Goal: Communication & Community: Answer question/provide support

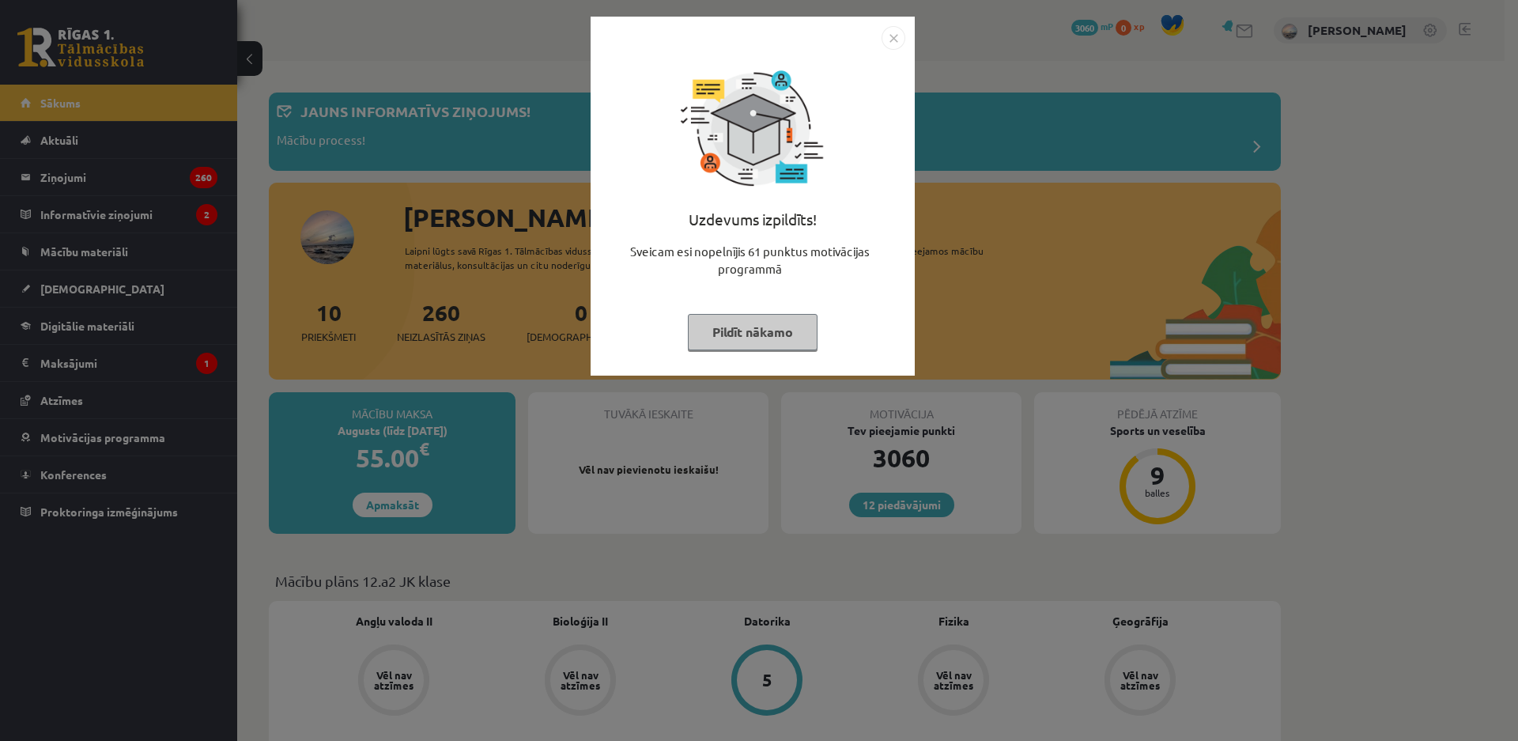
click at [727, 334] on button "Pildīt nākamo" at bounding box center [753, 332] width 130 height 36
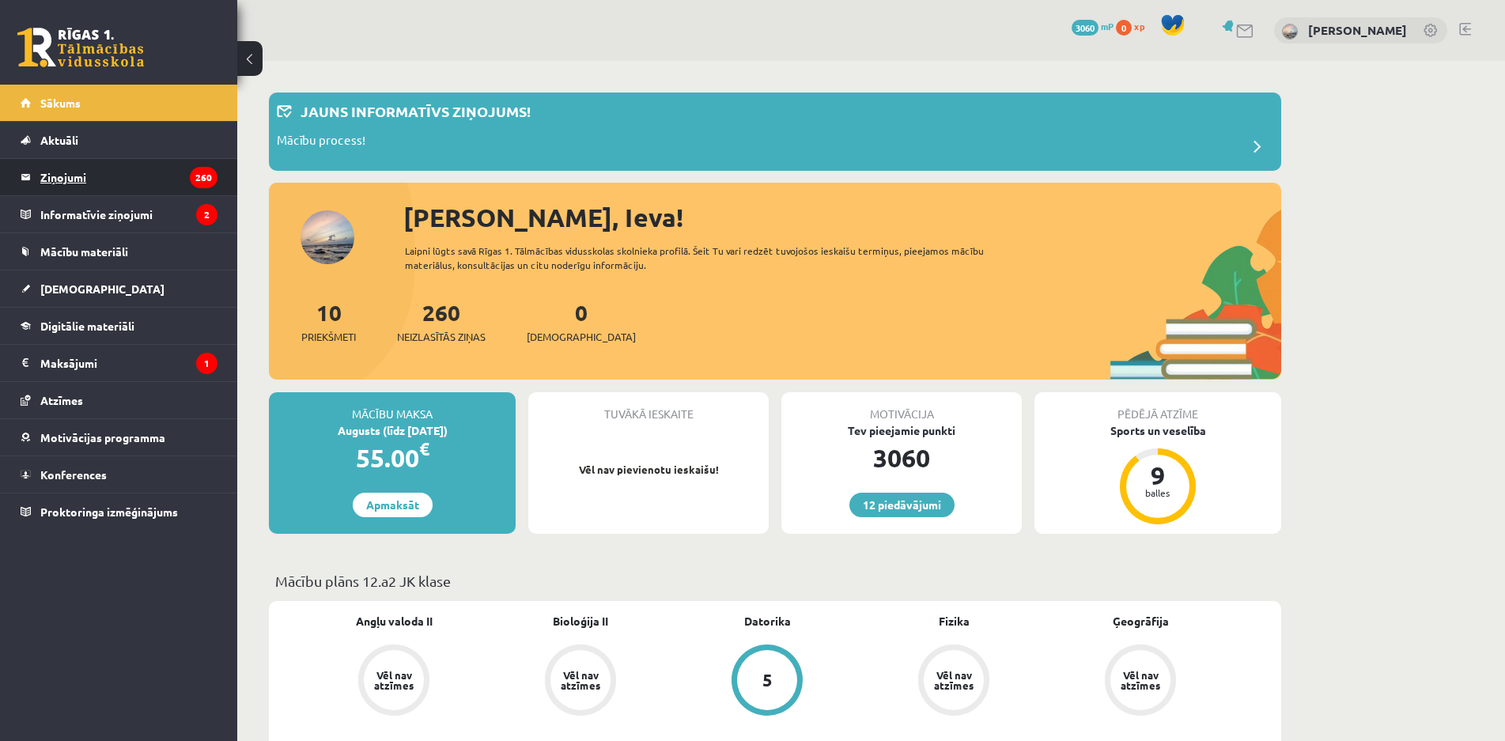
click at [120, 178] on legend "Ziņojumi 260" at bounding box center [128, 177] width 177 height 36
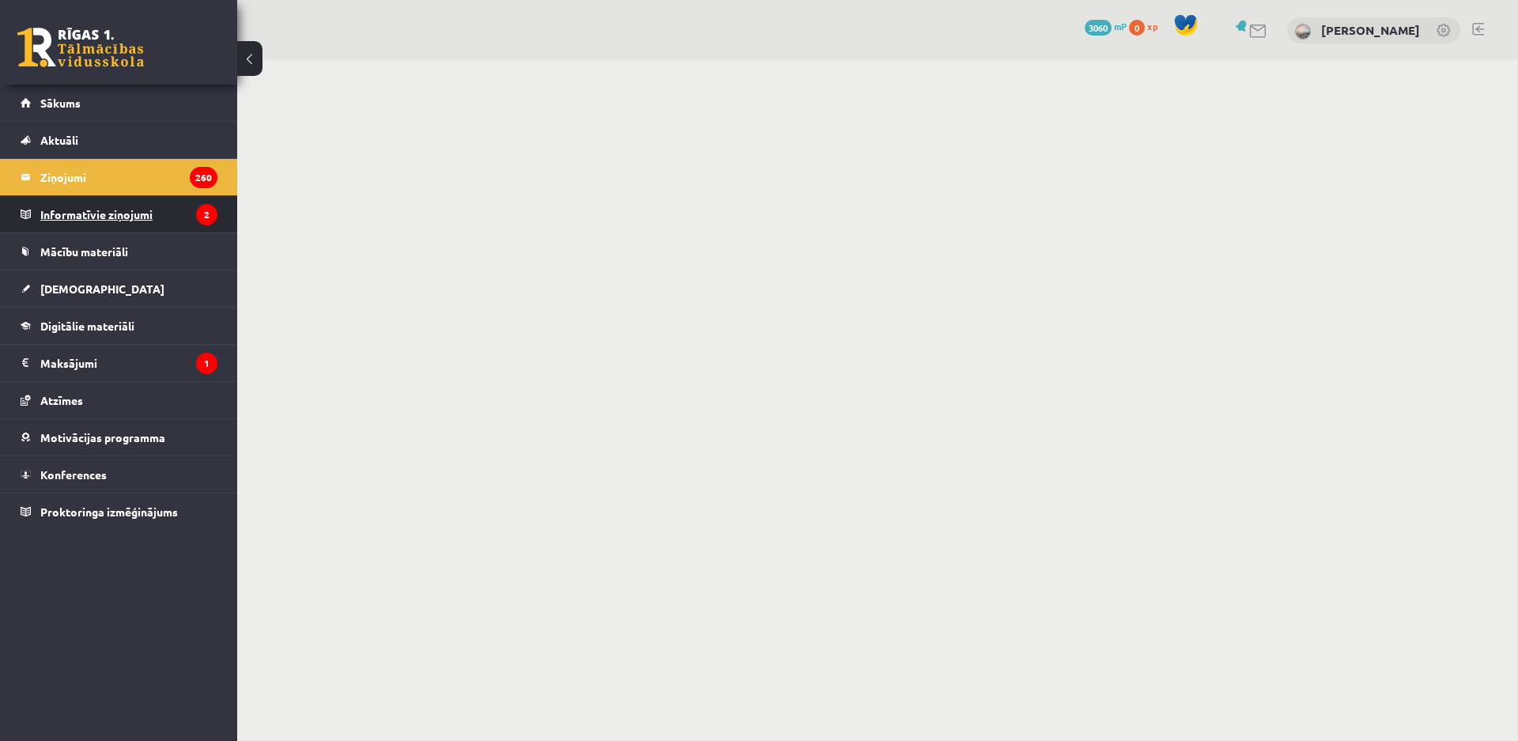
click at [124, 210] on legend "Informatīvie ziņojumi 2" at bounding box center [128, 214] width 177 height 36
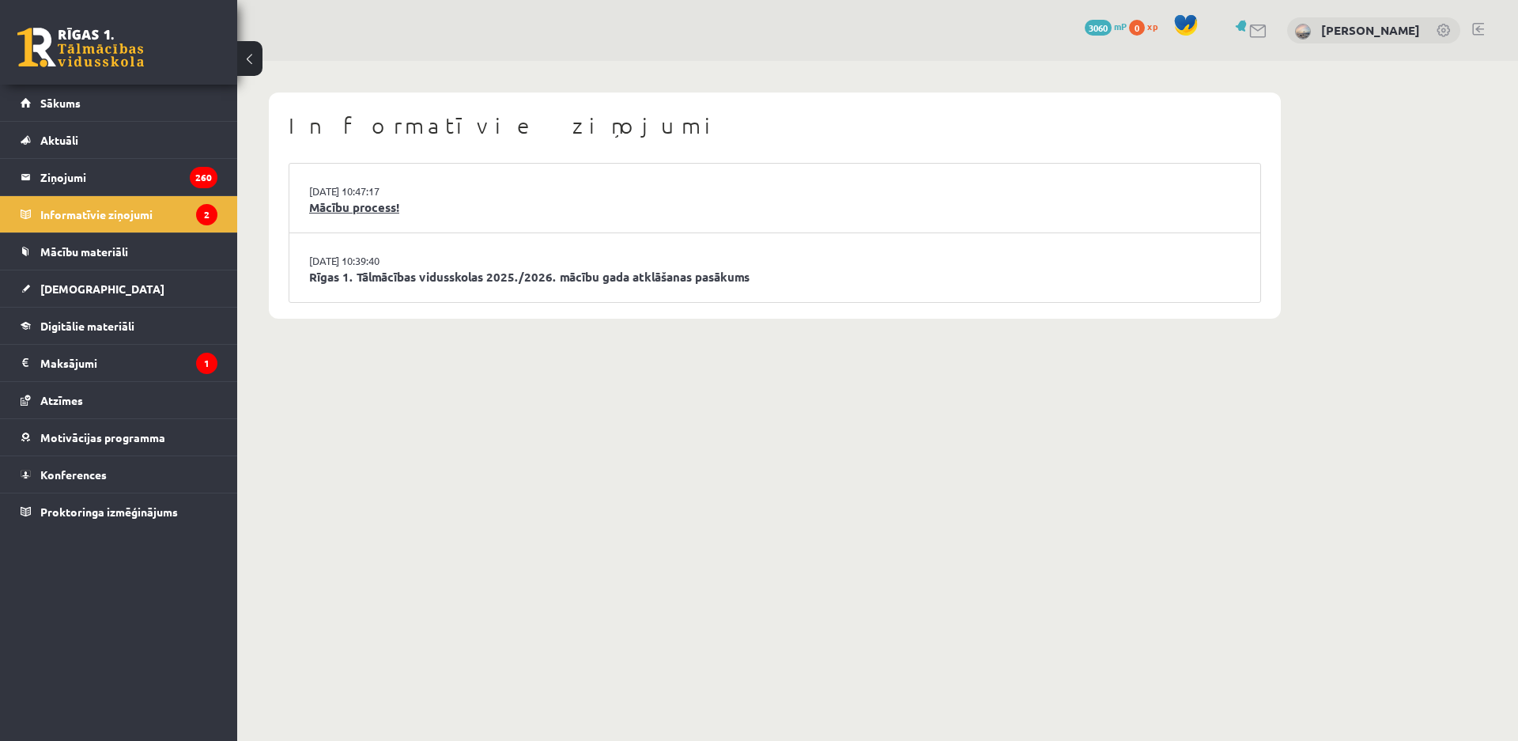
click at [387, 207] on link "Mācību process!" at bounding box center [774, 207] width 931 height 18
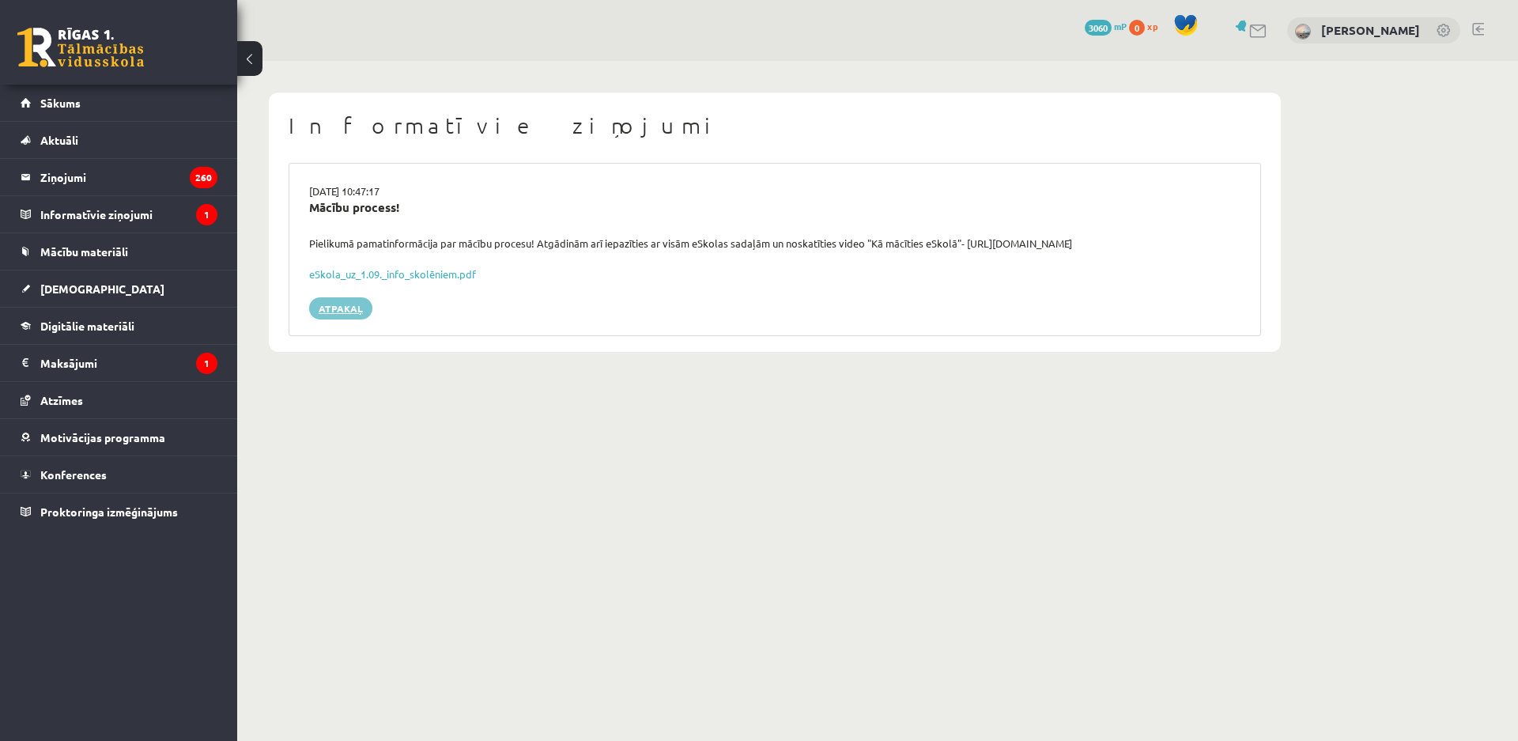
click at [349, 304] on link "Atpakaļ" at bounding box center [340, 308] width 63 height 22
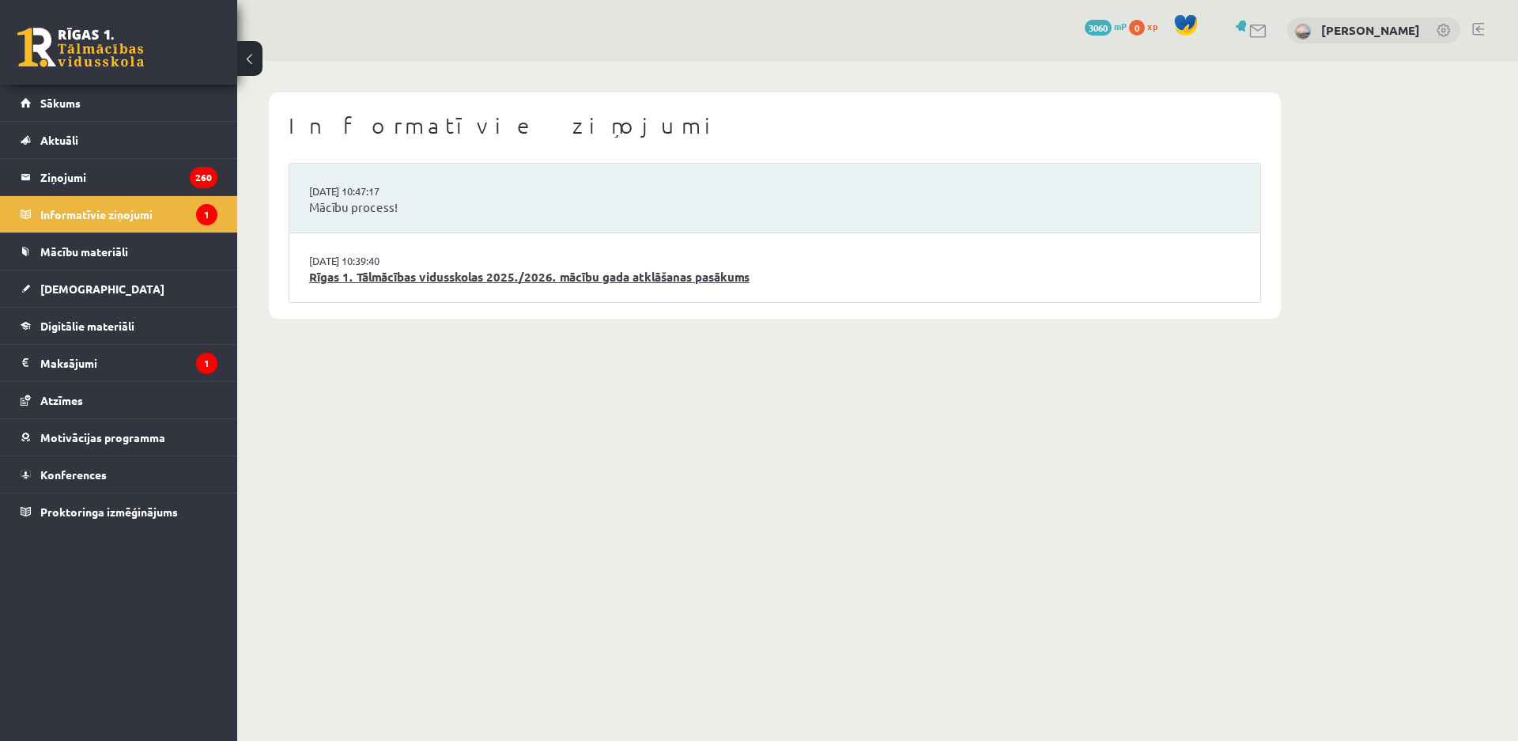
click at [354, 276] on link "Rīgas 1. Tālmācības vidusskolas 2025./2026. mācību gada atklāšanas pasākums" at bounding box center [774, 277] width 931 height 18
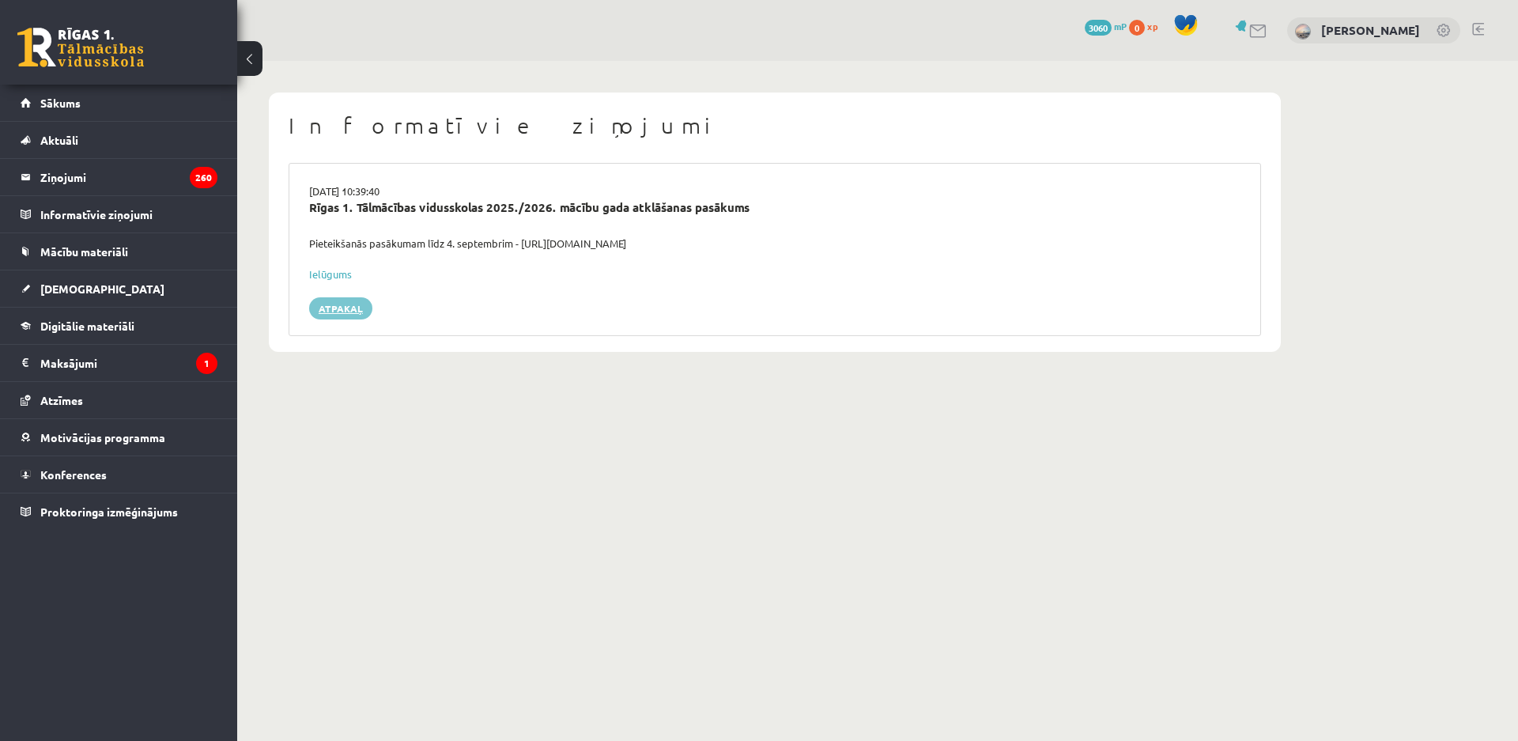
click at [344, 309] on link "Atpakaļ" at bounding box center [340, 308] width 63 height 22
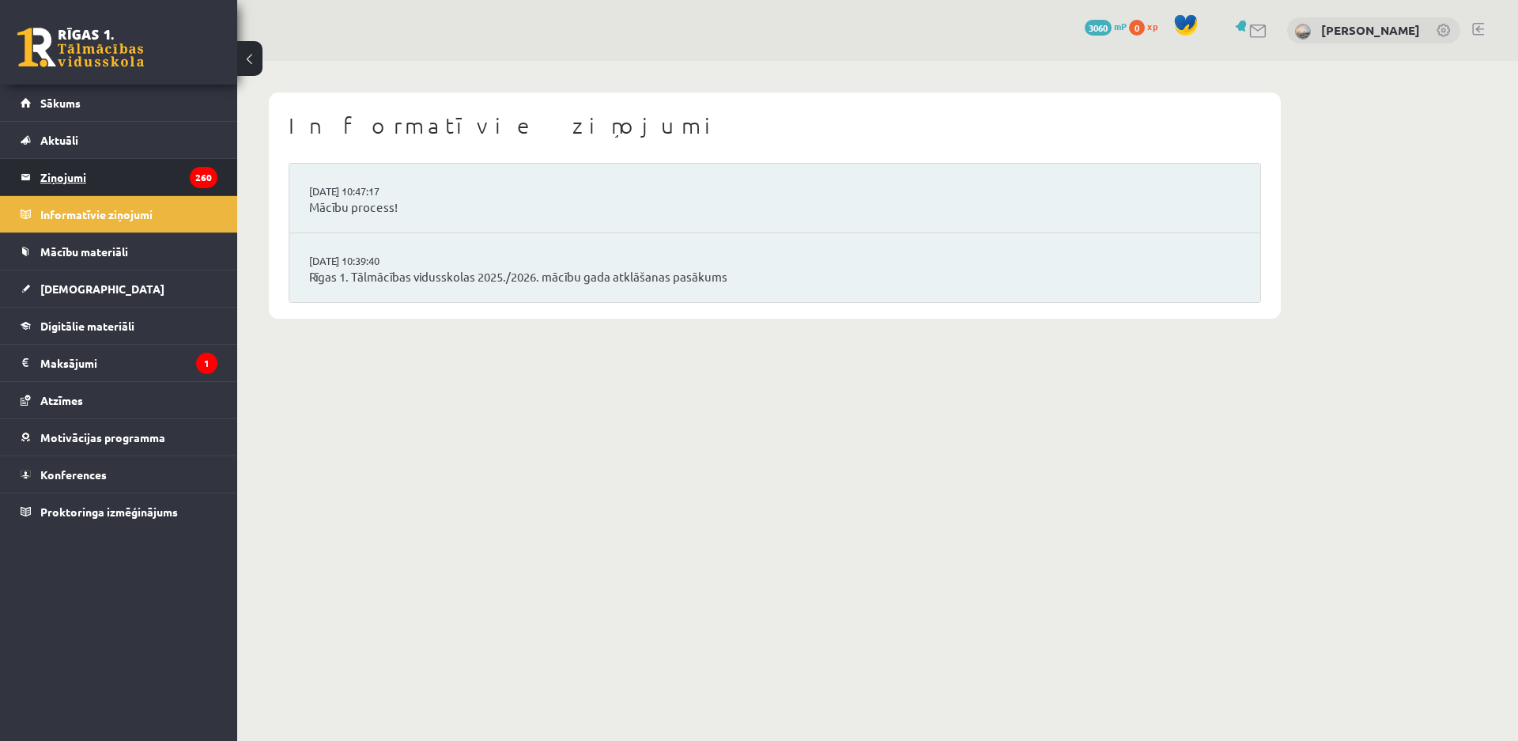
click at [187, 183] on legend "Ziņojumi 260" at bounding box center [128, 177] width 177 height 36
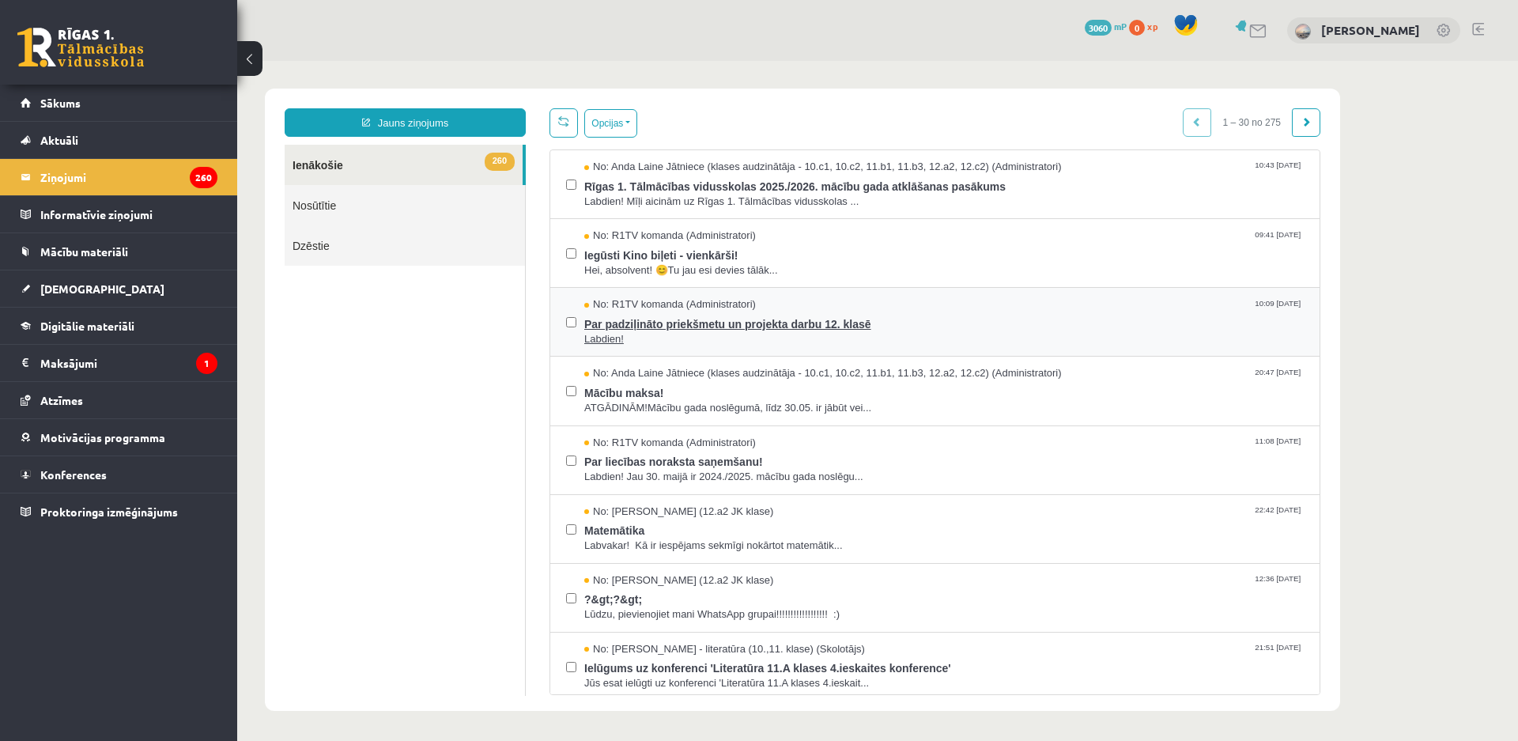
click at [725, 326] on span "Par padziļināto priekšmetu un projekta darbu 12. klasē" at bounding box center [944, 322] width 720 height 20
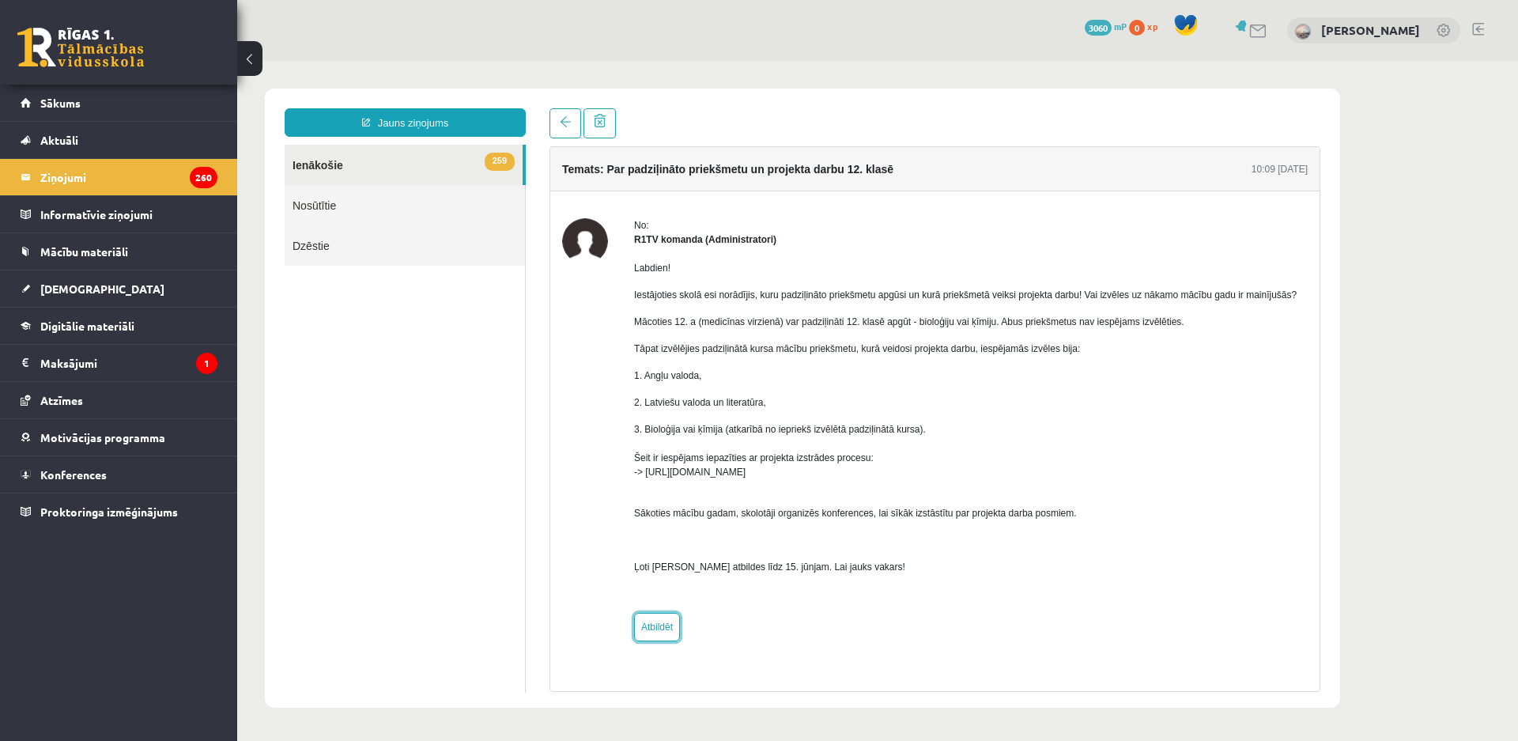
click at [675, 625] on link "Atbildēt" at bounding box center [657, 627] width 46 height 28
type input "**********"
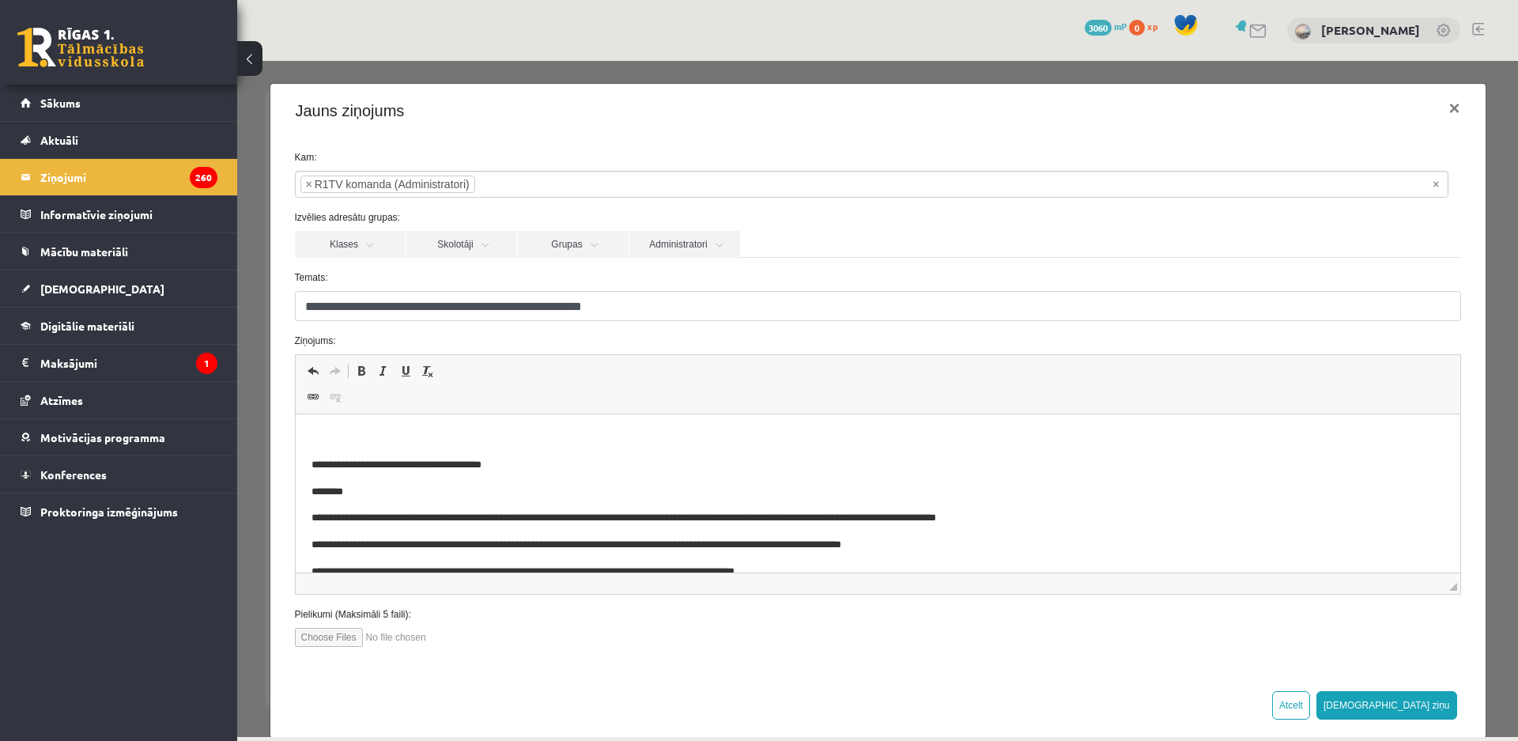
click at [552, 427] on html "**********" at bounding box center [877, 618] width 1165 height 408
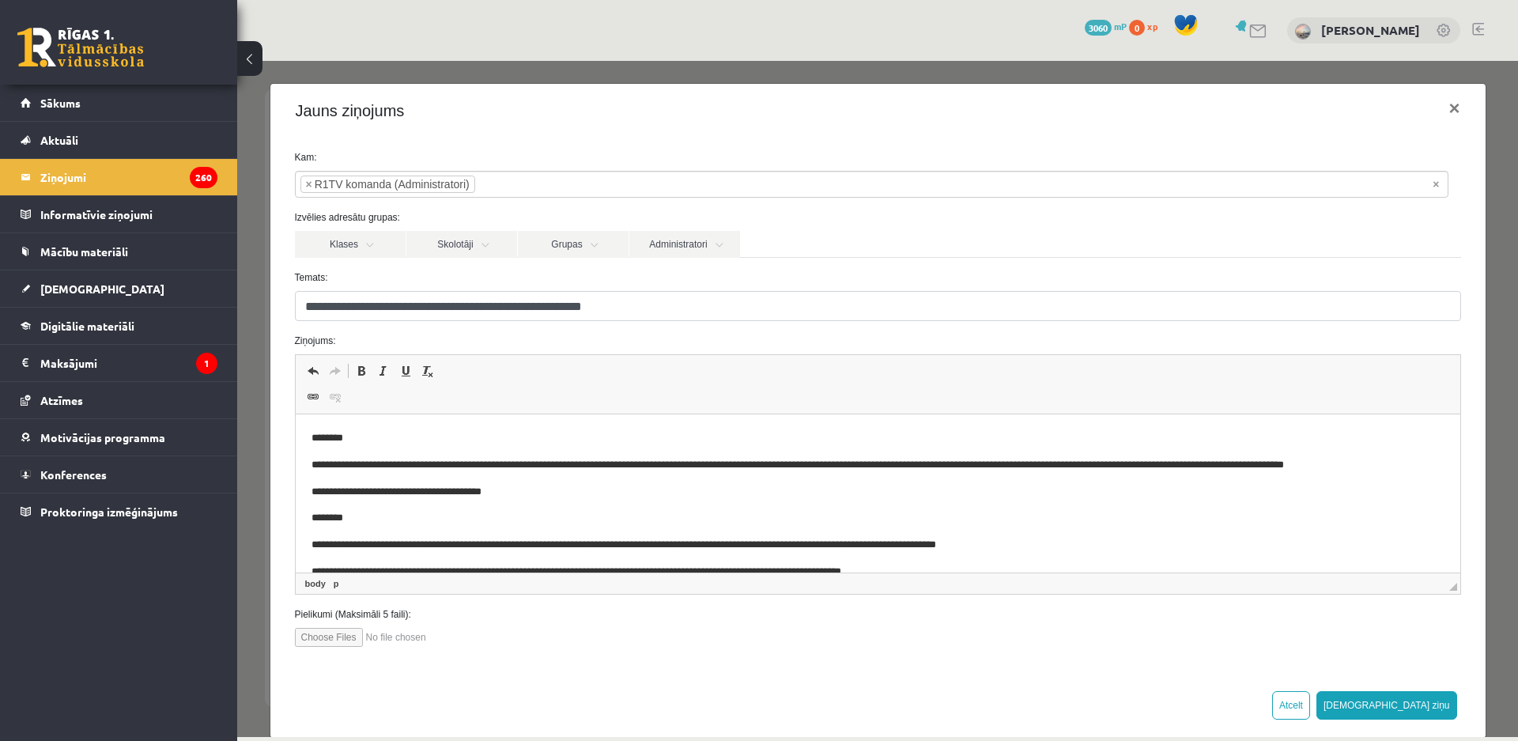
click at [707, 464] on p "**********" at bounding box center [864, 465] width 1107 height 17
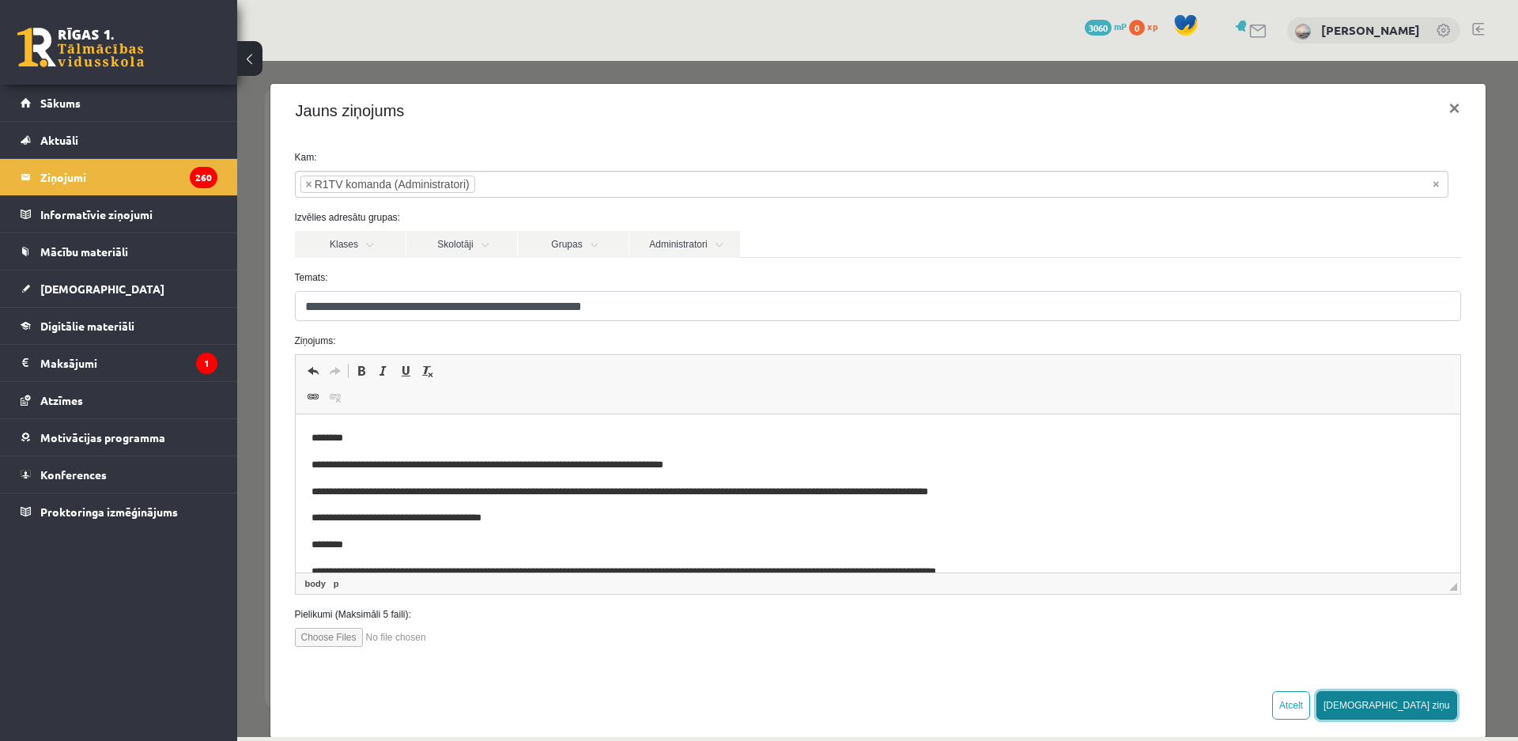
click at [1423, 711] on button "Sūtīt ziņu" at bounding box center [1387, 705] width 141 height 28
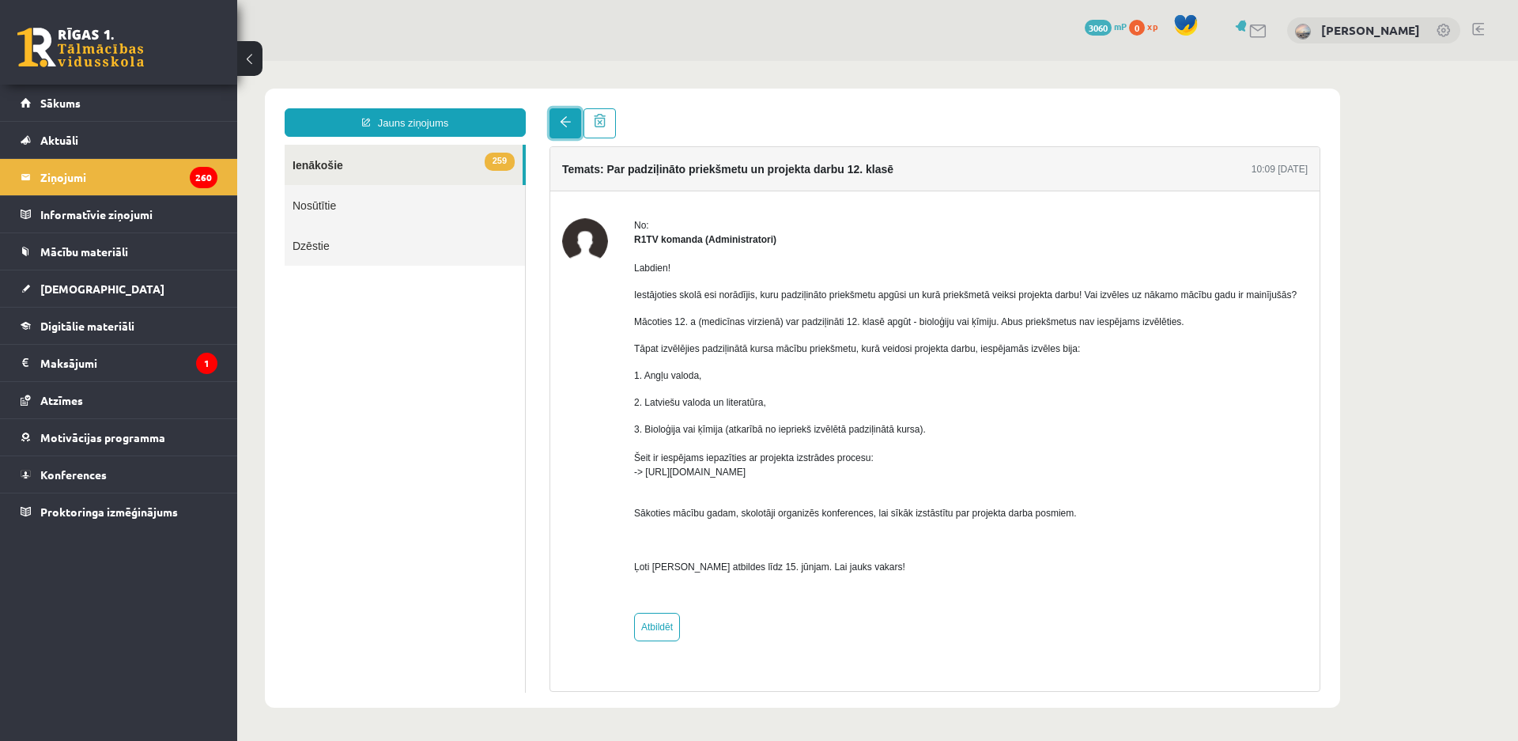
click at [556, 127] on link at bounding box center [566, 123] width 32 height 30
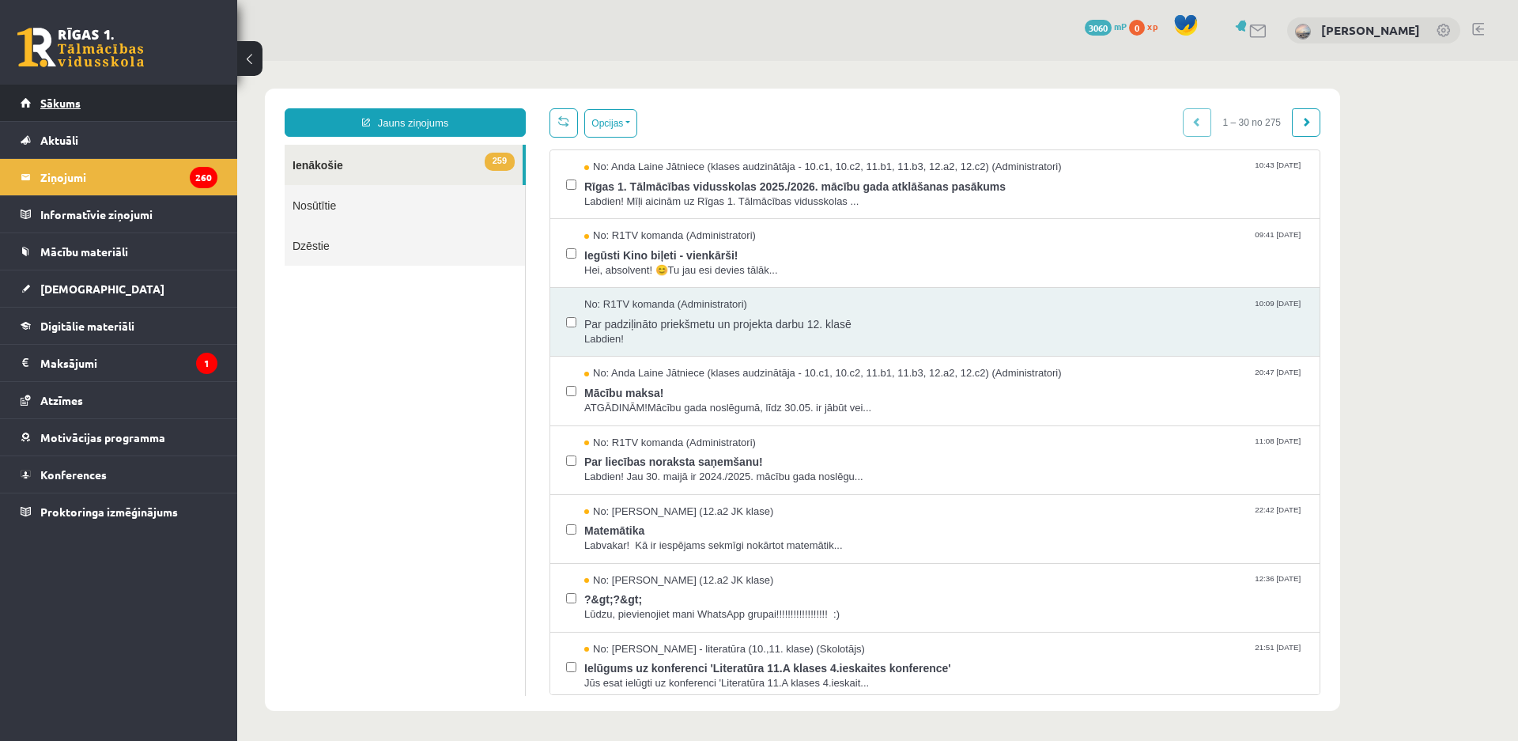
click at [157, 108] on link "Sākums" at bounding box center [119, 103] width 197 height 36
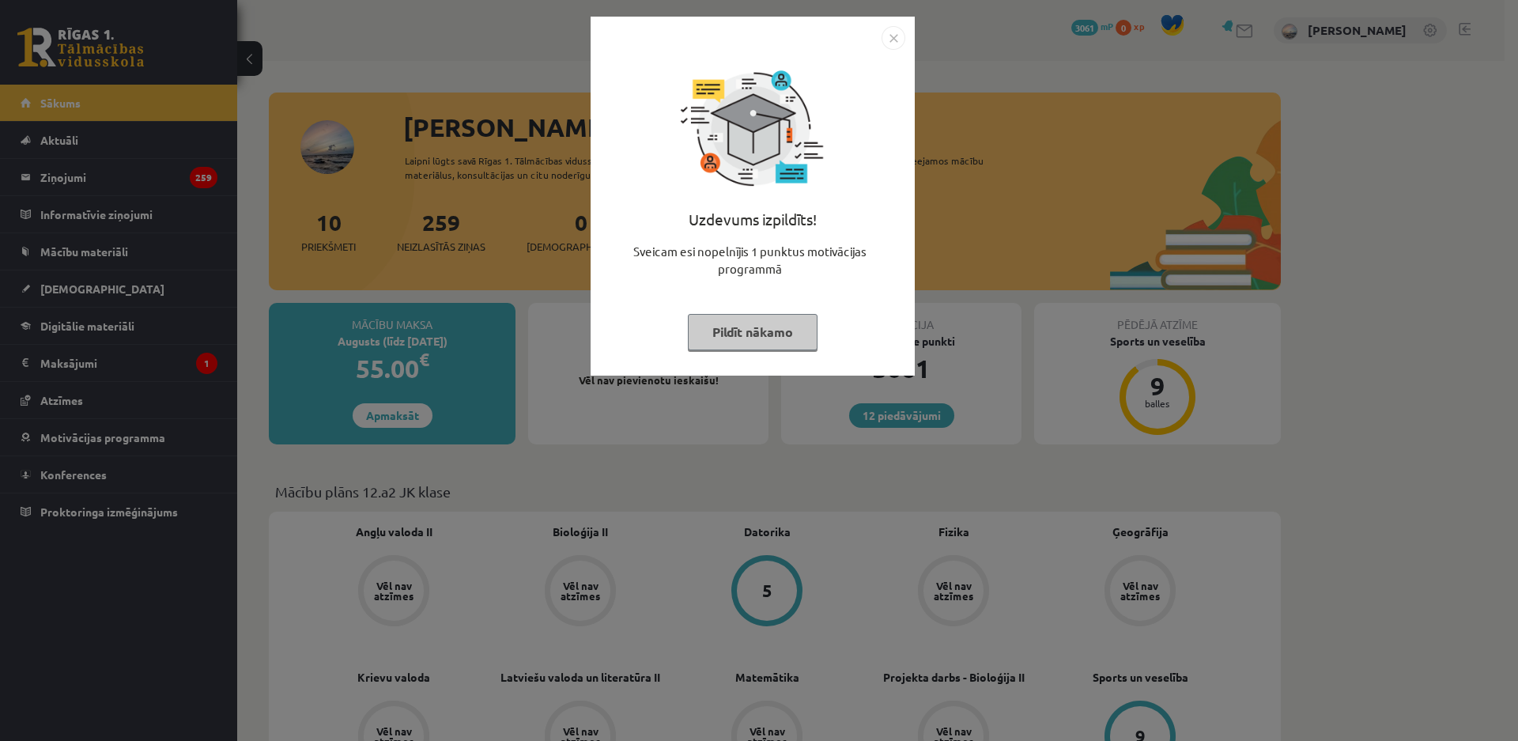
click at [770, 345] on button "Pildīt nākamo" at bounding box center [753, 332] width 130 height 36
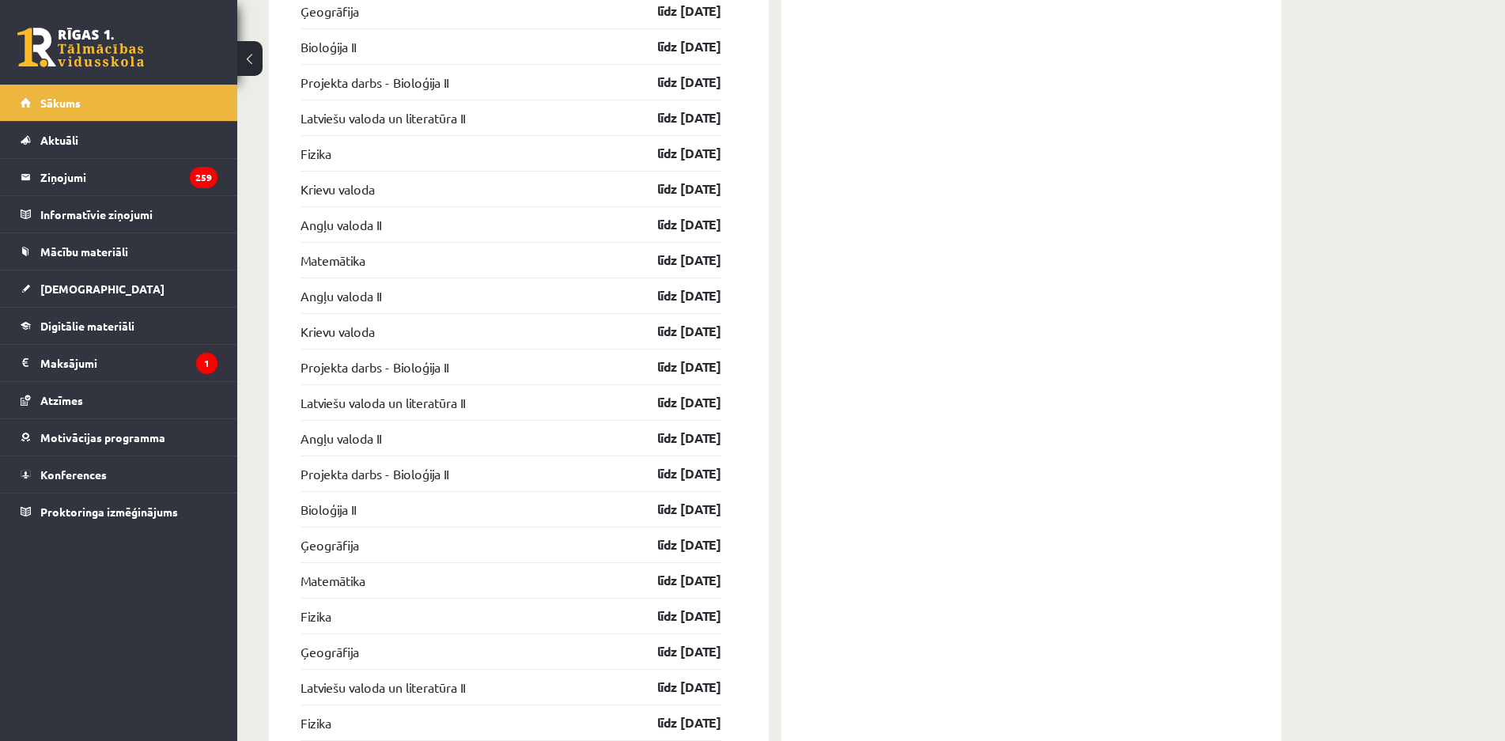
scroll to position [1898, 0]
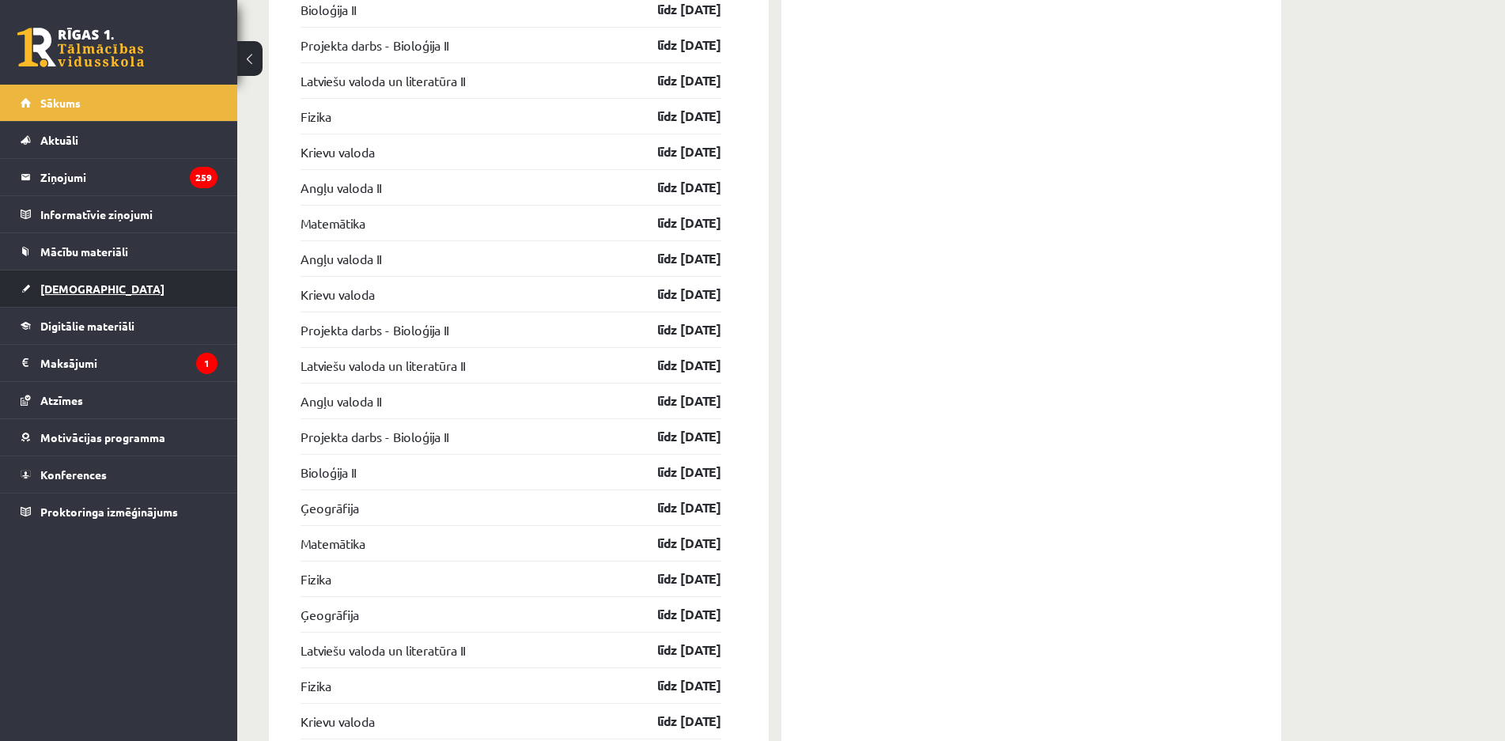
click at [133, 274] on link "[DEMOGRAPHIC_DATA]" at bounding box center [119, 288] width 197 height 36
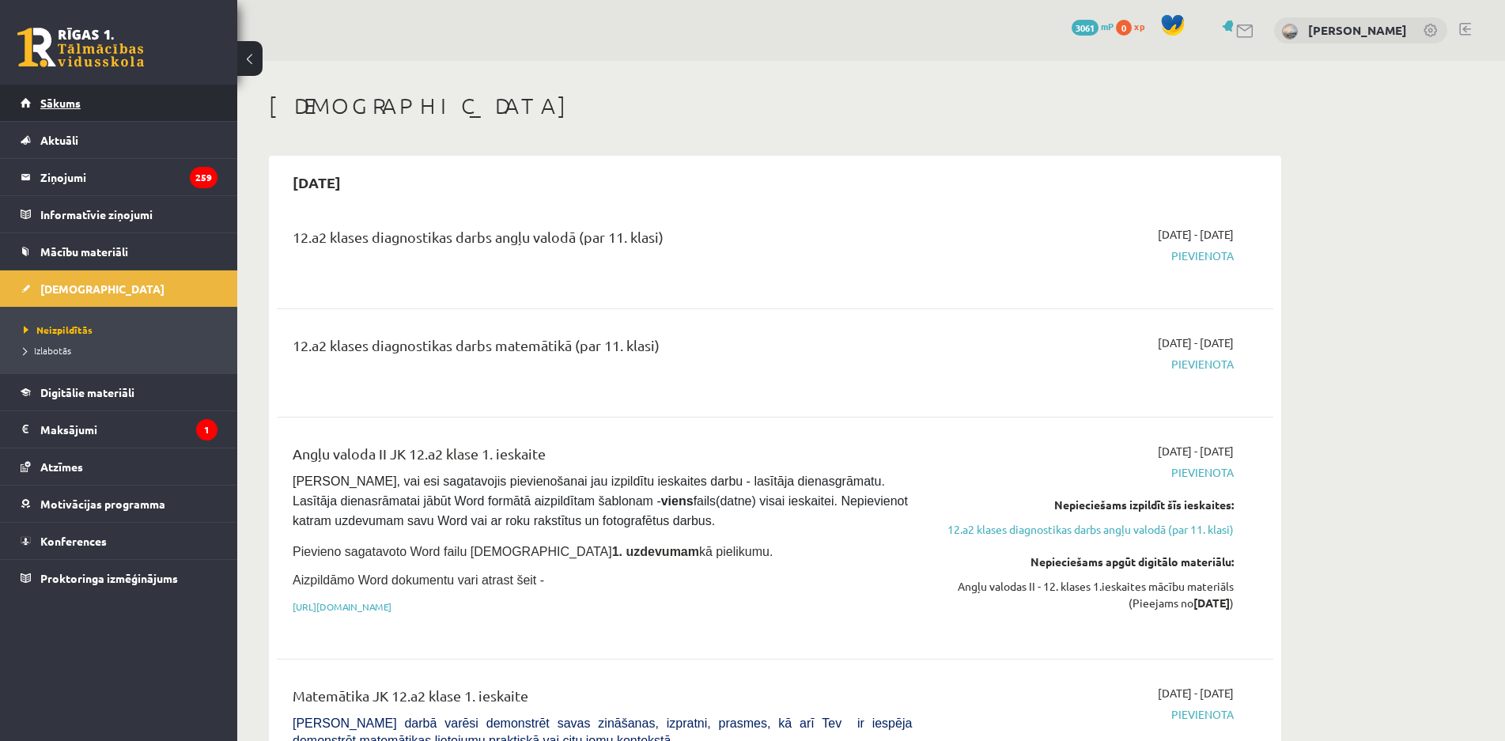
click at [46, 113] on link "Sākums" at bounding box center [119, 103] width 197 height 36
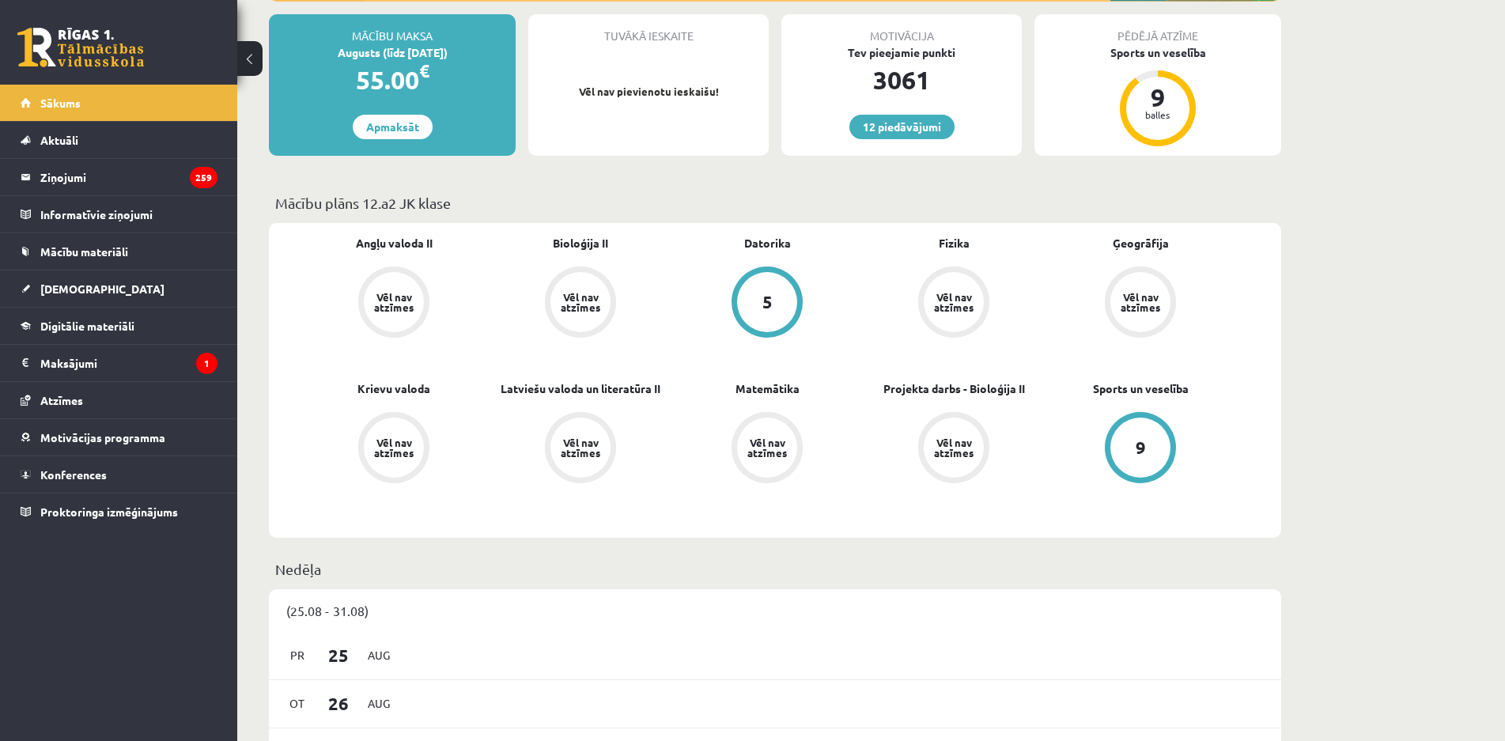
scroll to position [316, 0]
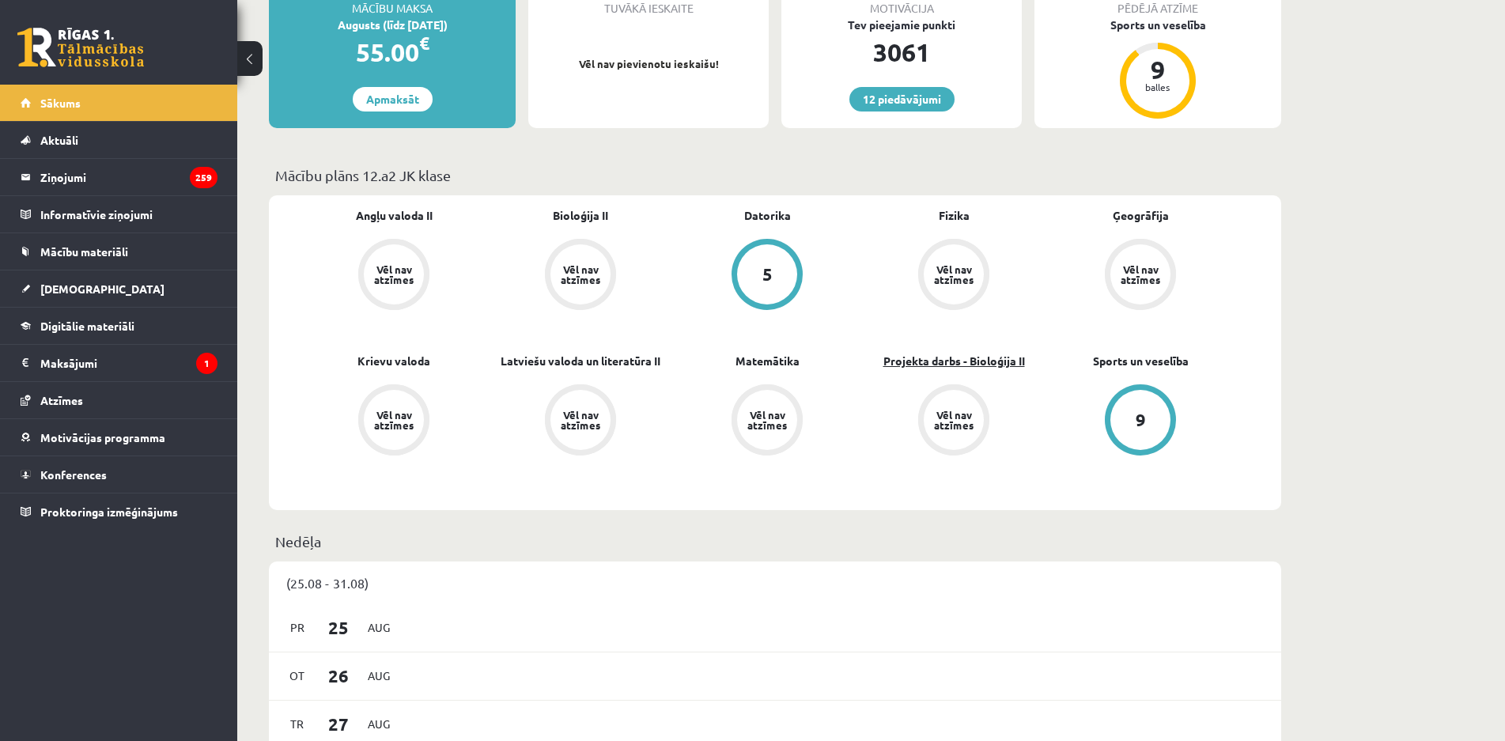
click at [992, 360] on link "Projekta darbs - Bioloģija II" at bounding box center [954, 361] width 142 height 17
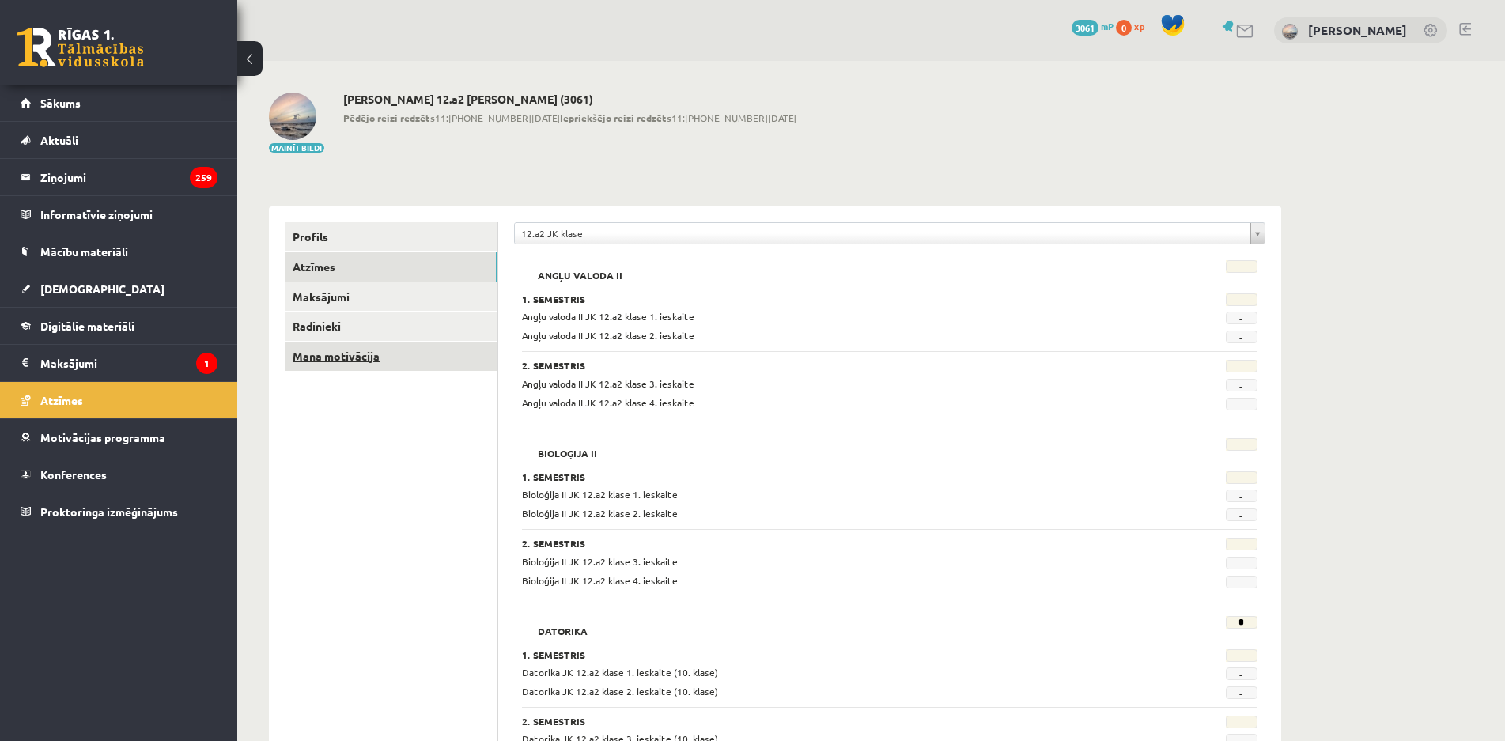
click at [357, 361] on link "Mana motivācija" at bounding box center [391, 356] width 213 height 29
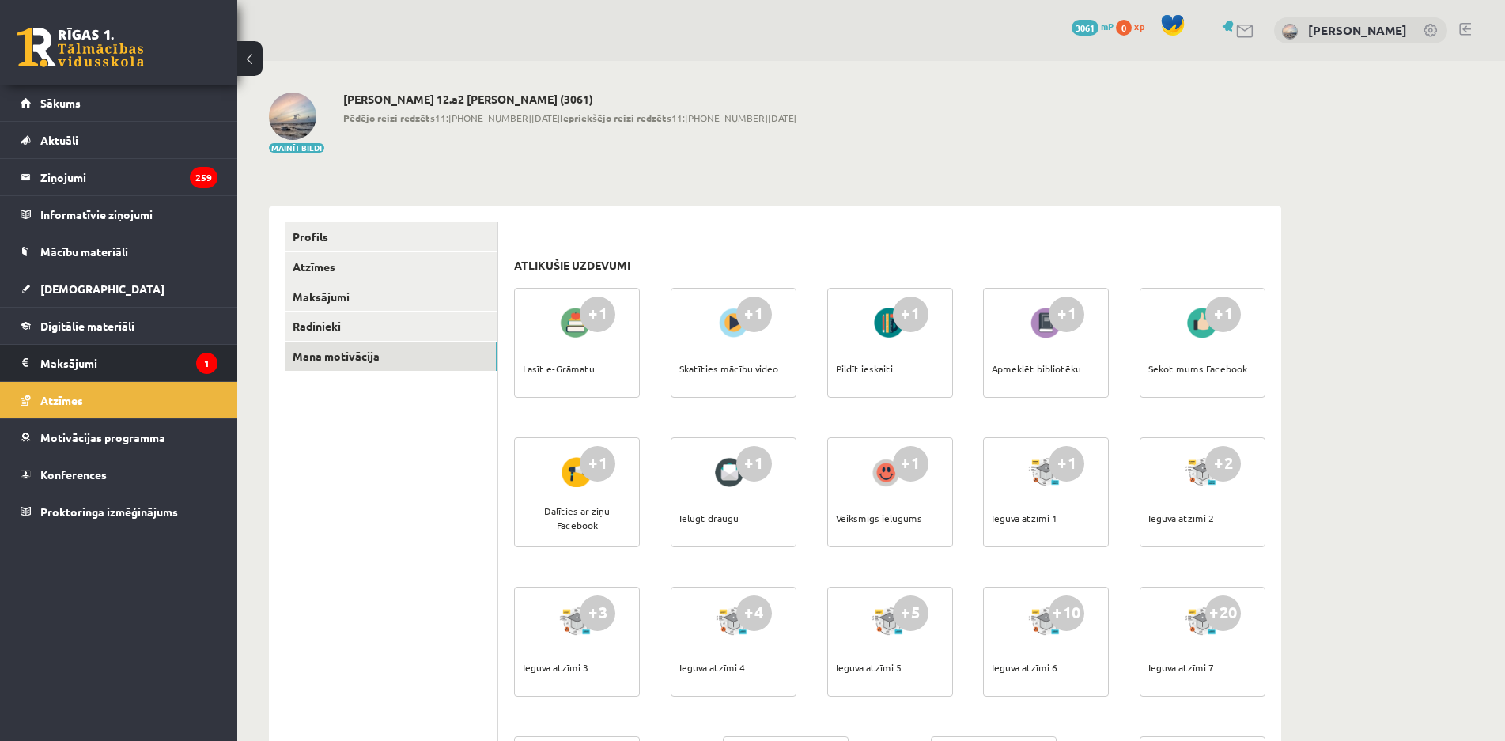
click at [135, 357] on legend "Maksājumi 1" at bounding box center [128, 363] width 177 height 36
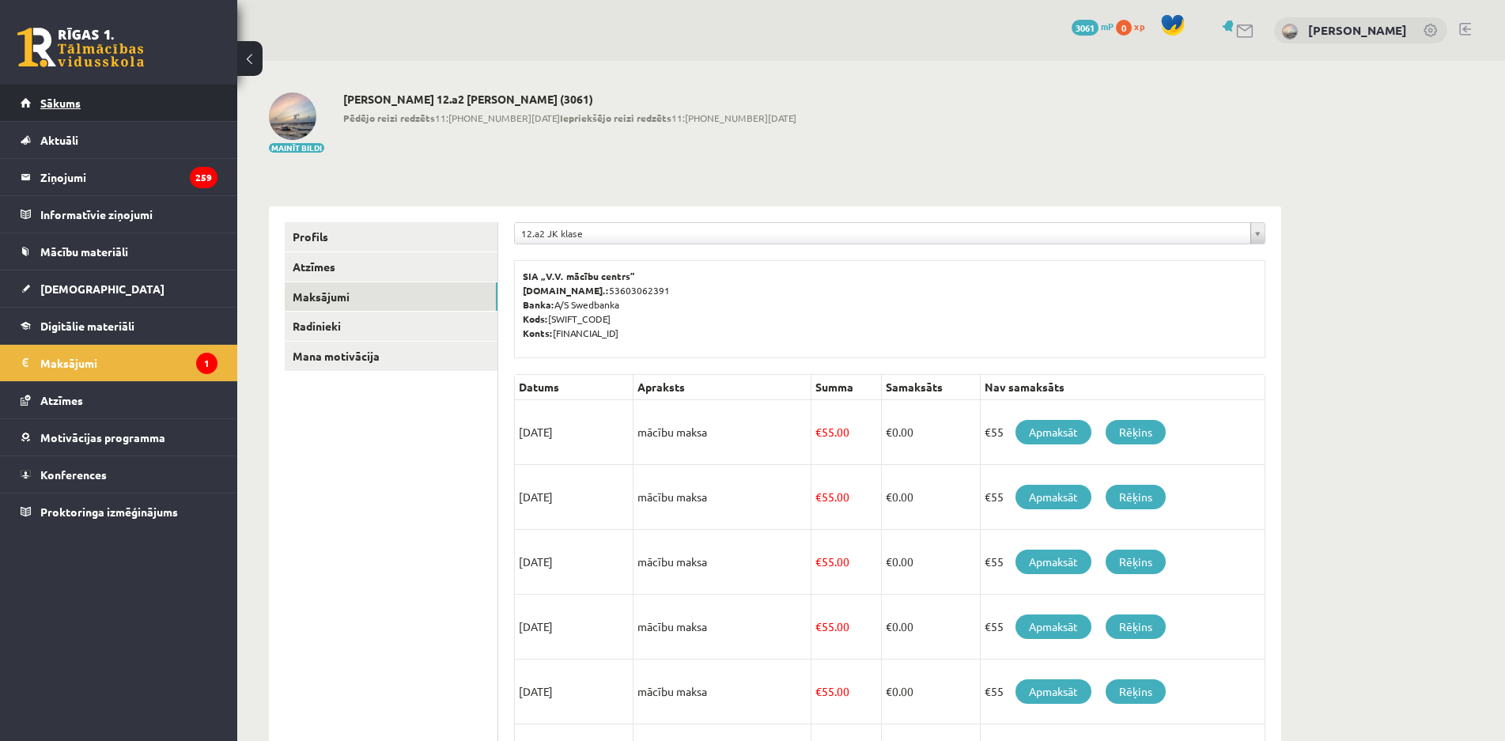
click at [157, 112] on link "Sākums" at bounding box center [119, 103] width 197 height 36
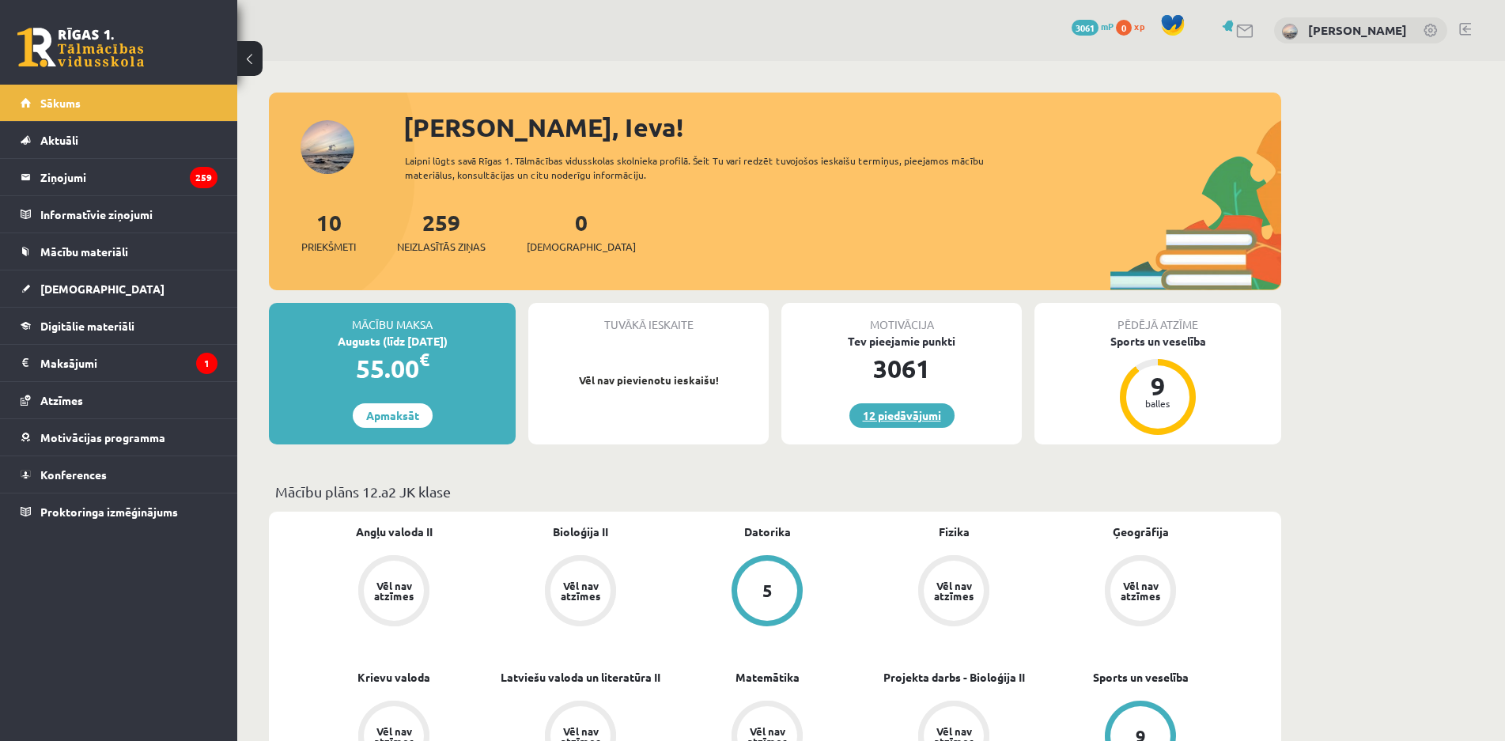
click at [890, 416] on link "12 piedāvājumi" at bounding box center [901, 415] width 105 height 25
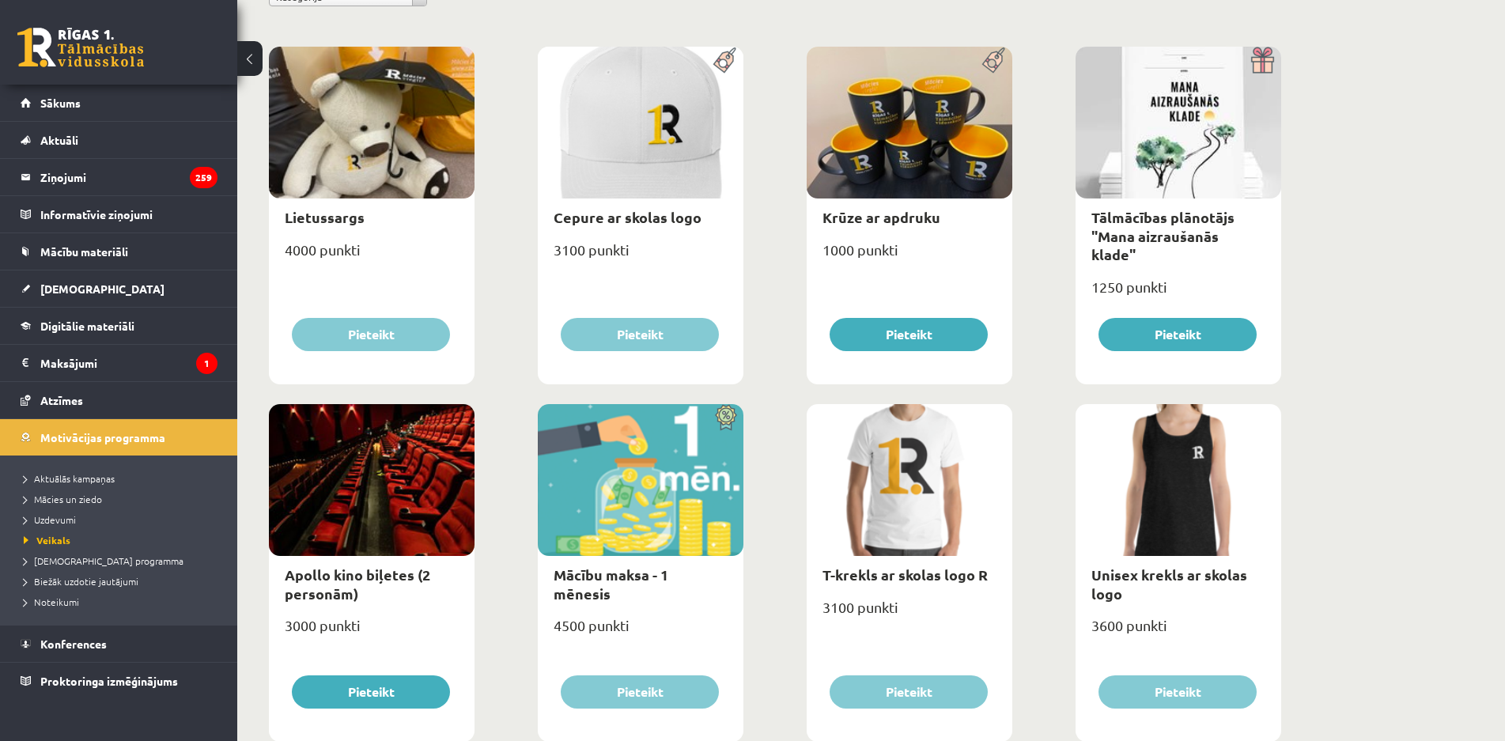
scroll to position [237, 0]
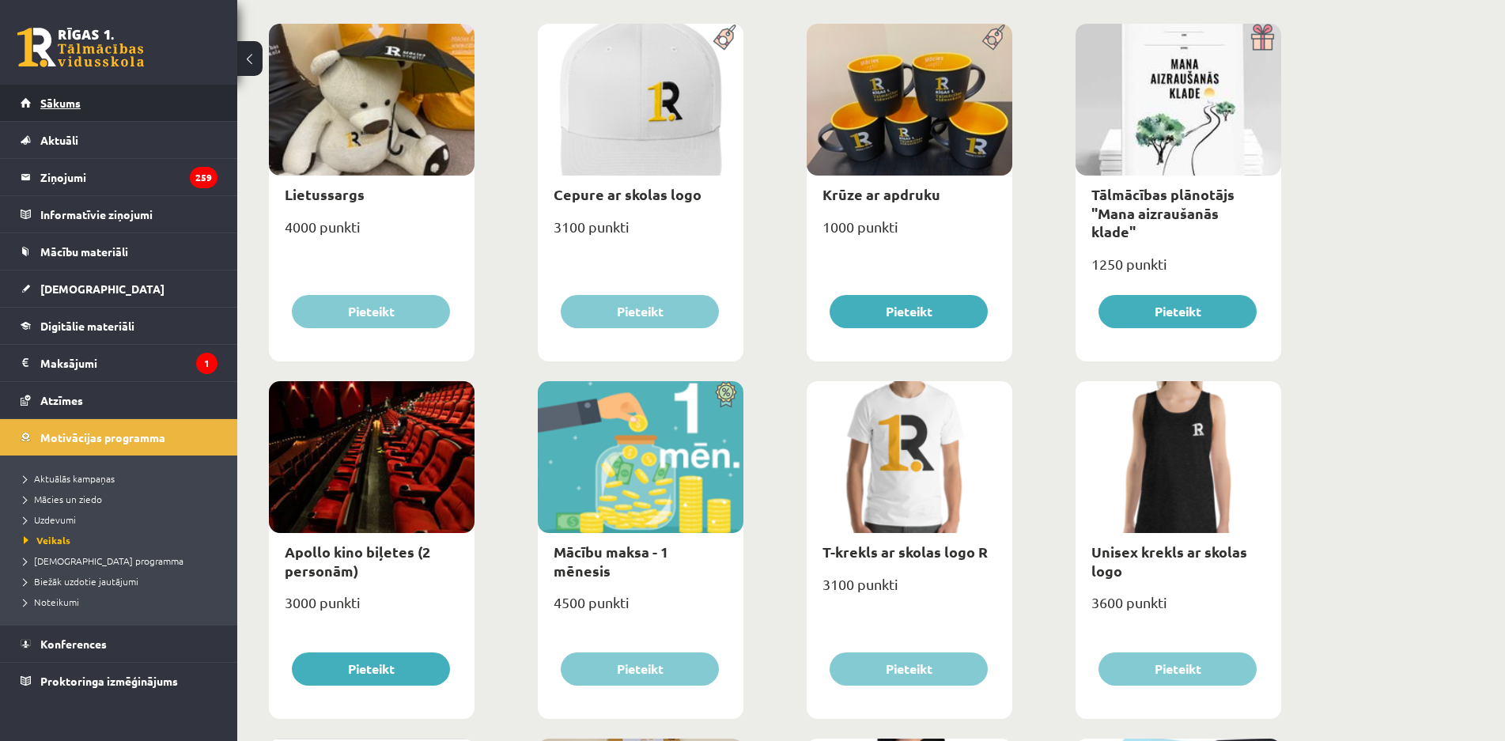
click at [109, 106] on link "Sākums" at bounding box center [119, 103] width 197 height 36
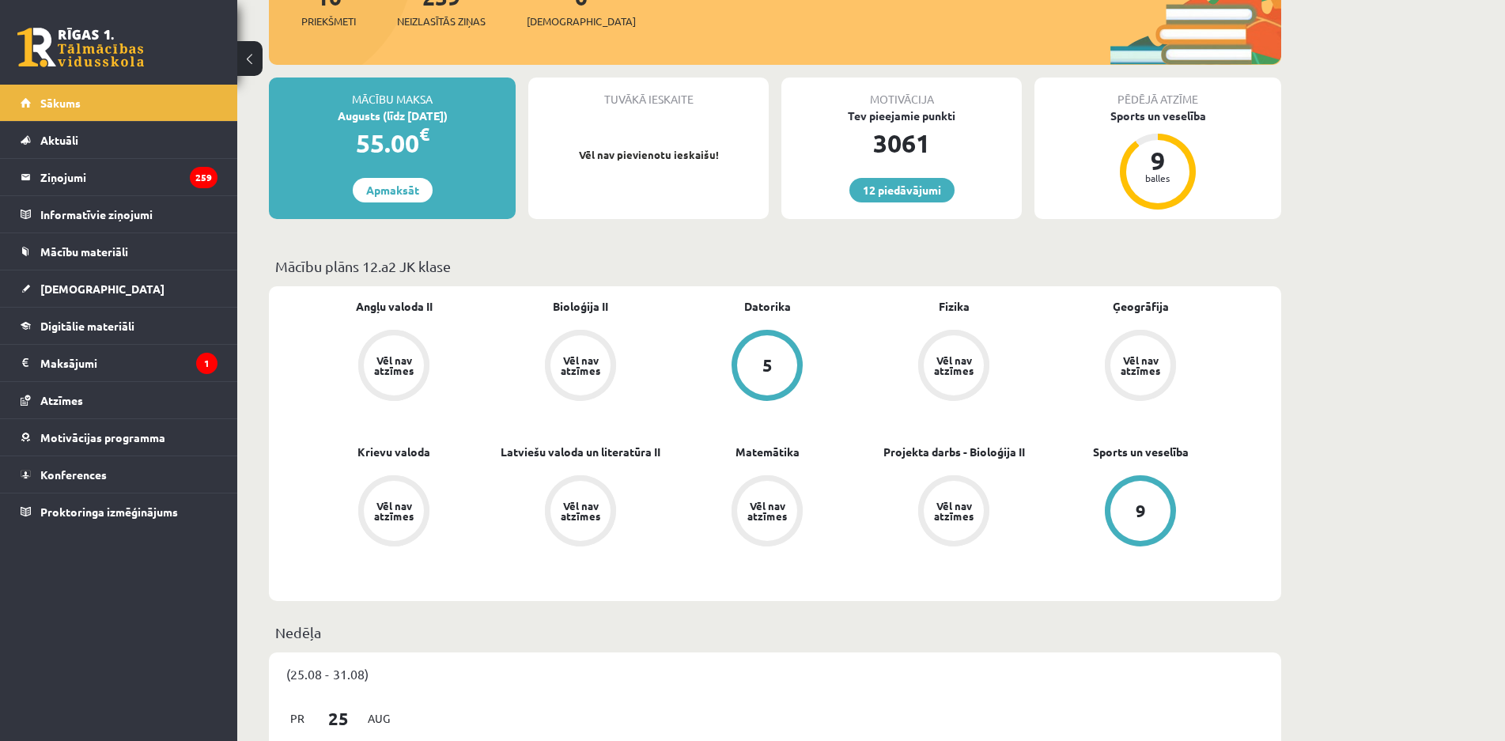
scroll to position [237, 0]
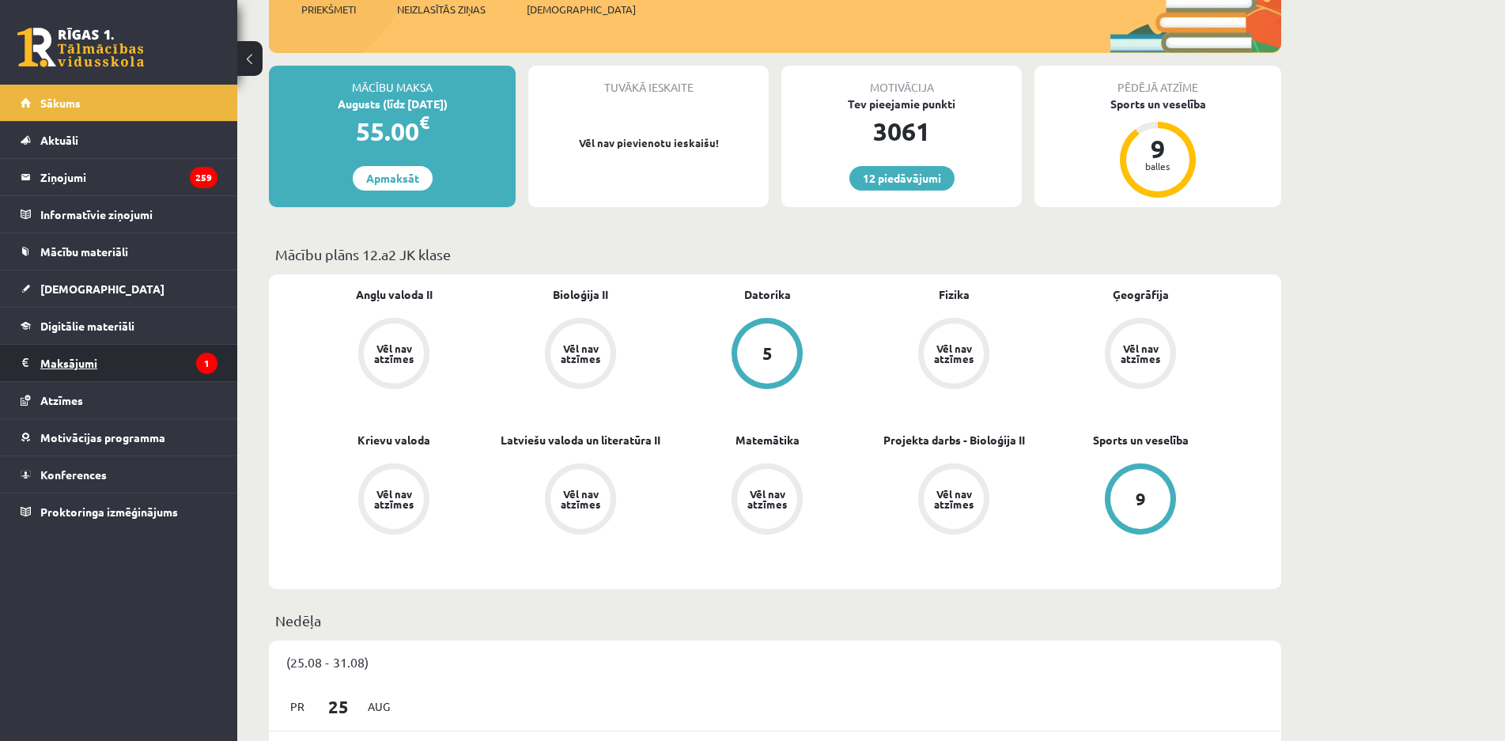
click at [158, 368] on legend "Maksājumi 1" at bounding box center [128, 363] width 177 height 36
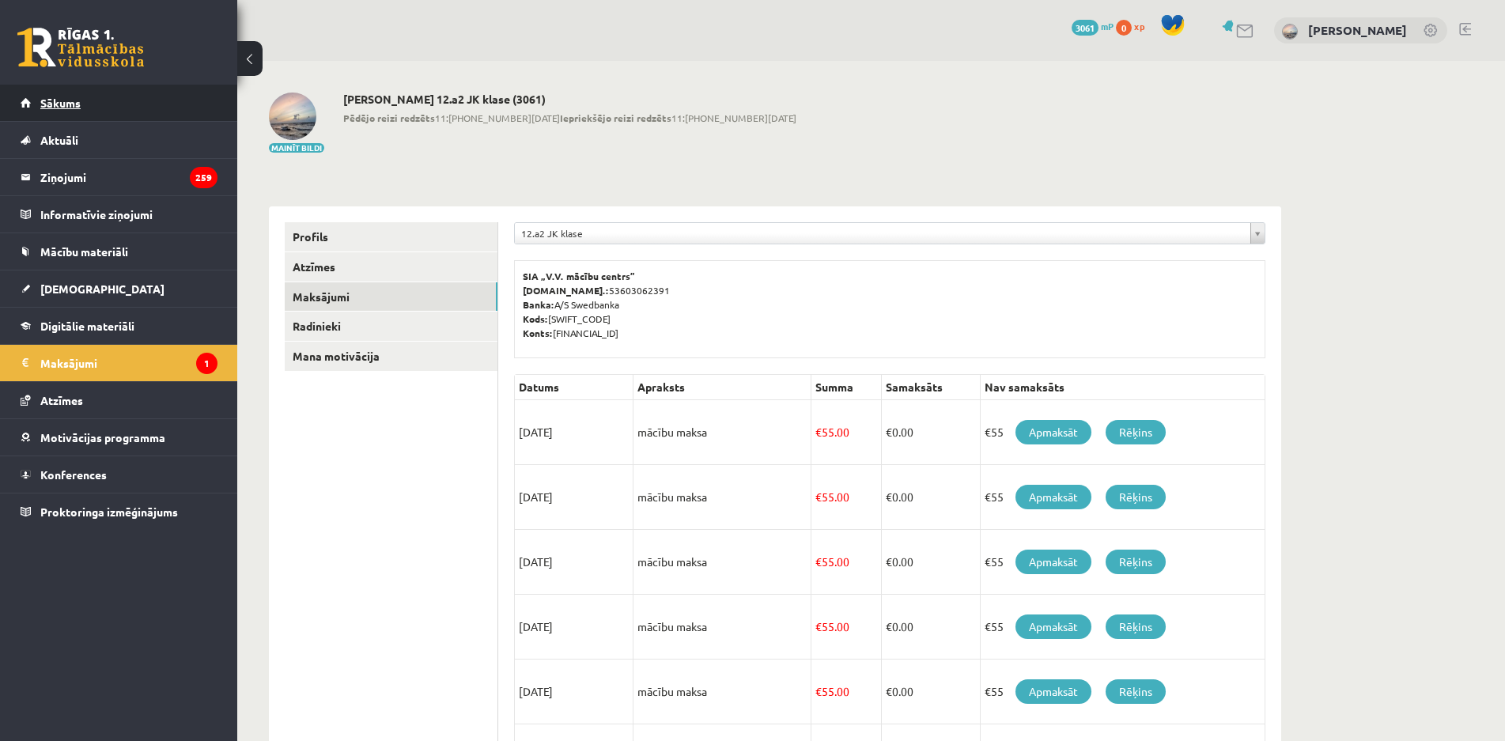
click at [93, 95] on link "Sākums" at bounding box center [119, 103] width 197 height 36
